Goal: Obtain resource: Download file/media

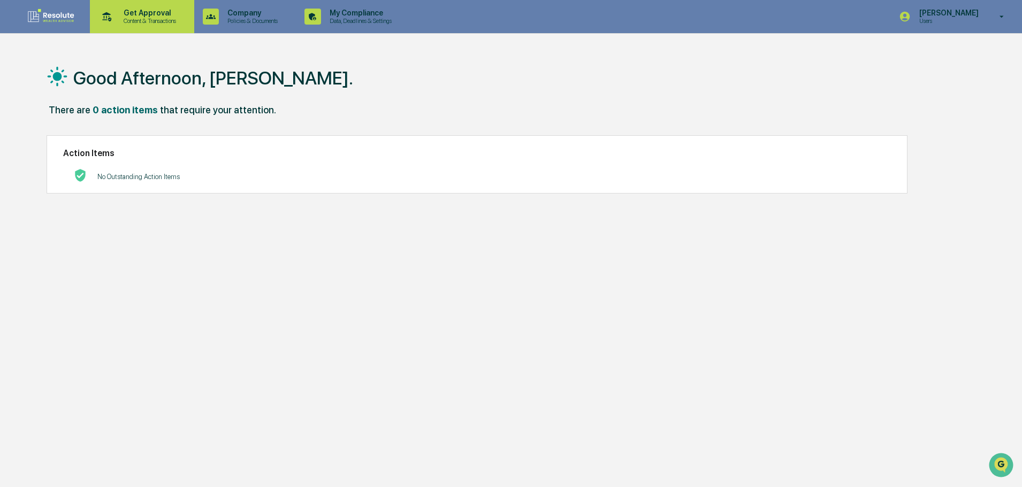
click at [131, 14] on p "Get Approval" at bounding box center [148, 13] width 66 height 9
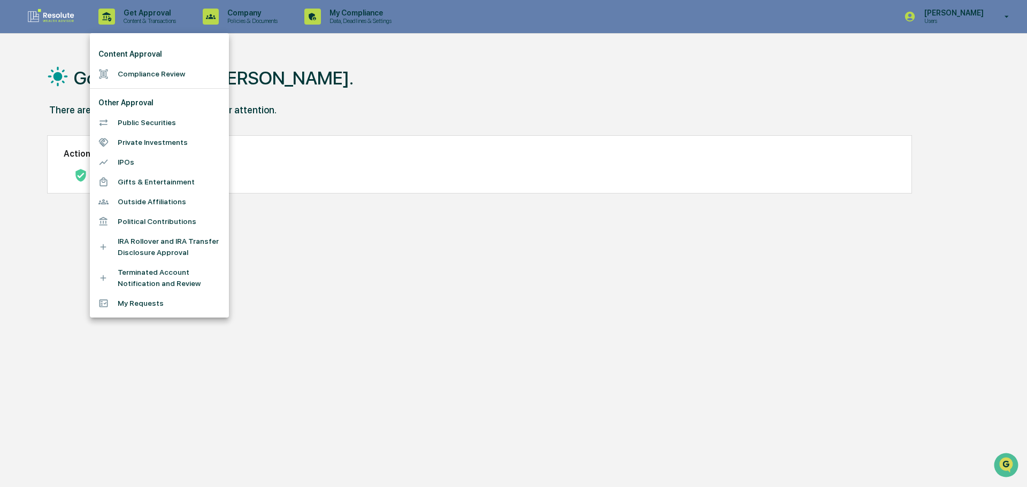
click at [147, 72] on li "Compliance Review" at bounding box center [159, 74] width 139 height 20
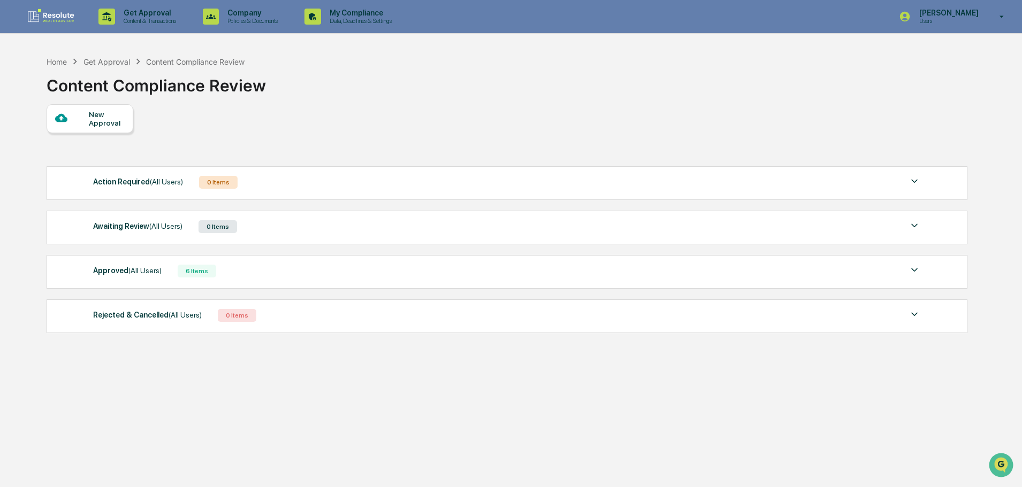
click at [657, 286] on div "Approved (All Users) 6 Items File Name Review Id Created Date Requested By Comp…" at bounding box center [507, 272] width 920 height 34
click at [912, 268] on img at bounding box center [914, 270] width 13 height 13
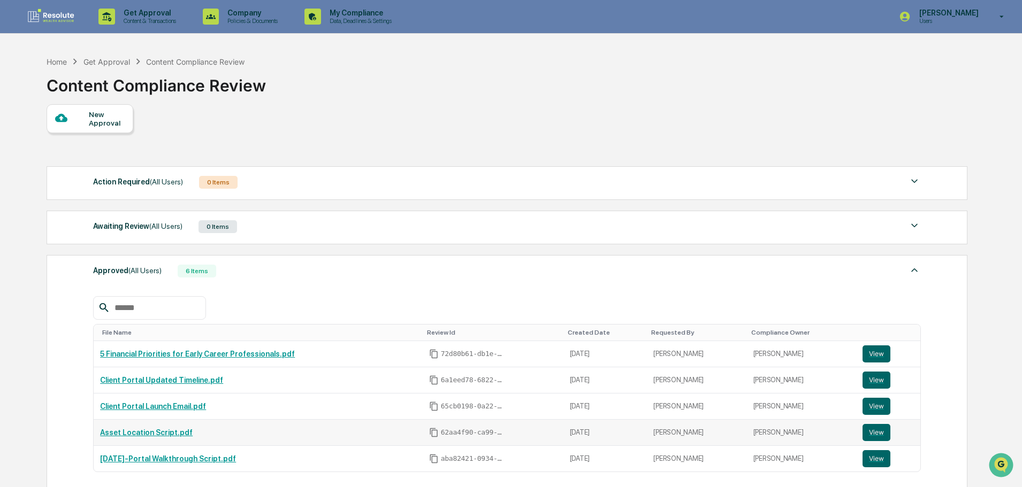
click at [160, 434] on link "Asset Location Script.pdf" at bounding box center [146, 432] width 93 height 9
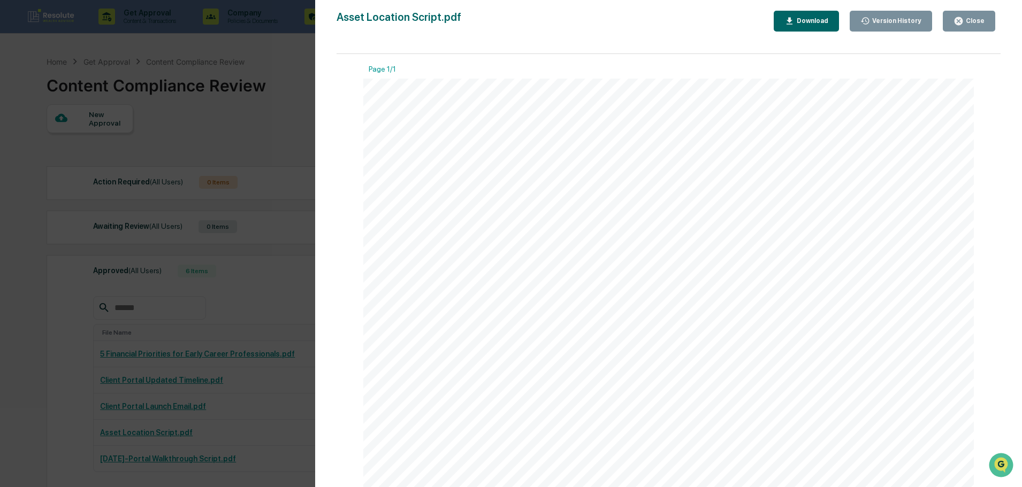
click at [819, 24] on div "Download" at bounding box center [811, 20] width 34 height 7
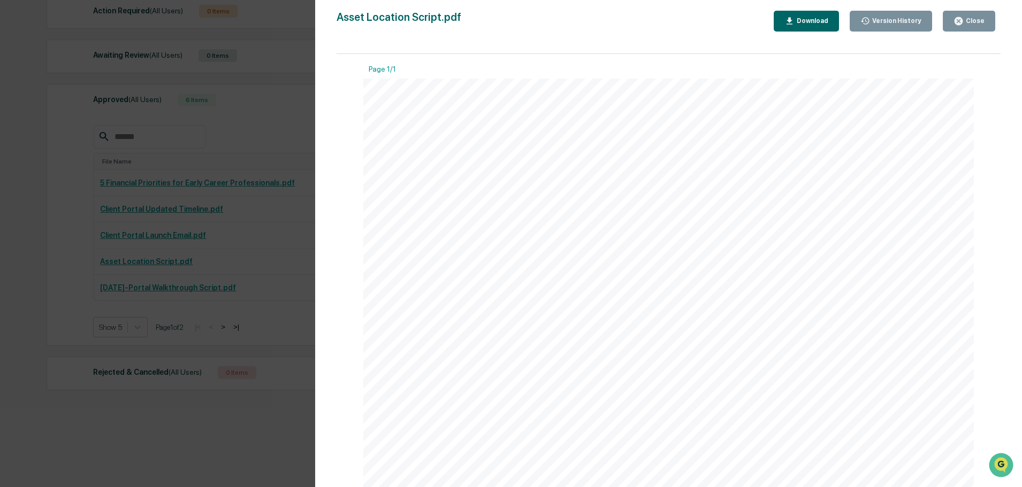
click at [916, 185] on div ""When most people think about investing, they focus on what to invest in—stocks…" at bounding box center [668, 474] width 611 height 790
